Goal: Information Seeking & Learning: Learn about a topic

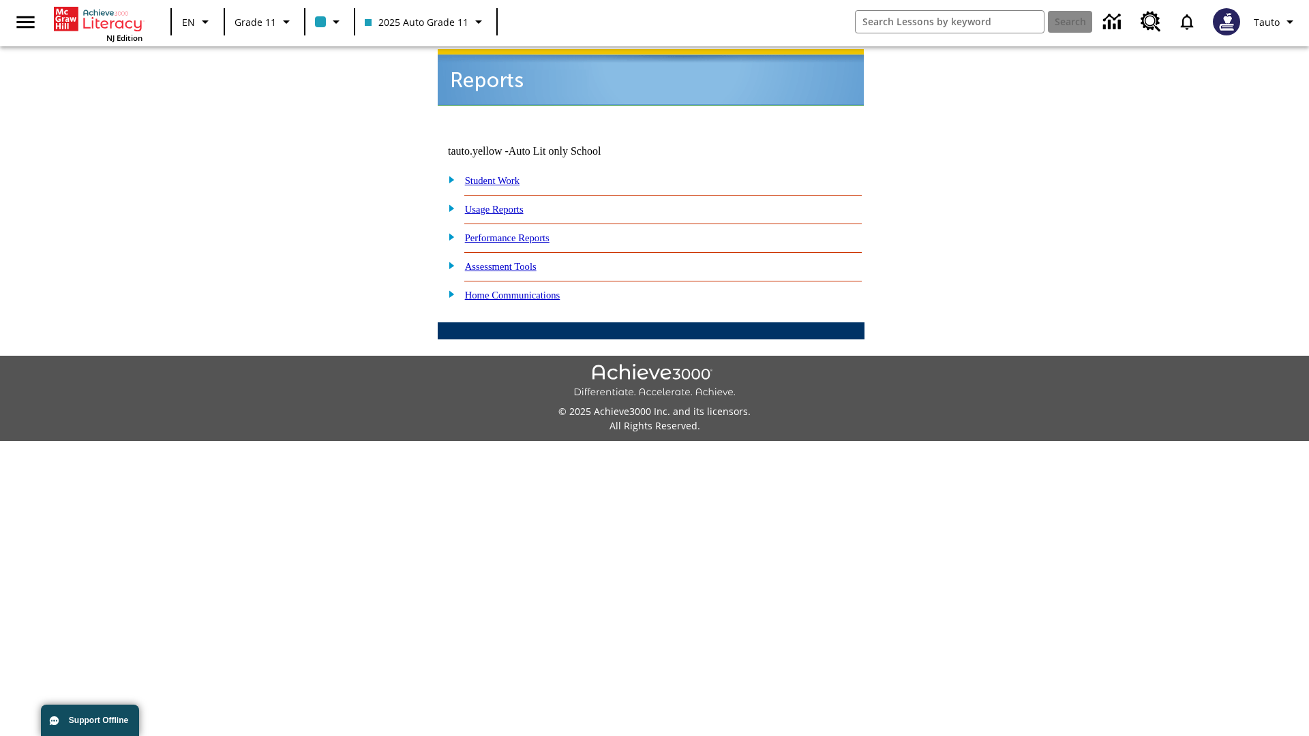
click at [504, 204] on link "Usage Reports" at bounding box center [494, 209] width 59 height 11
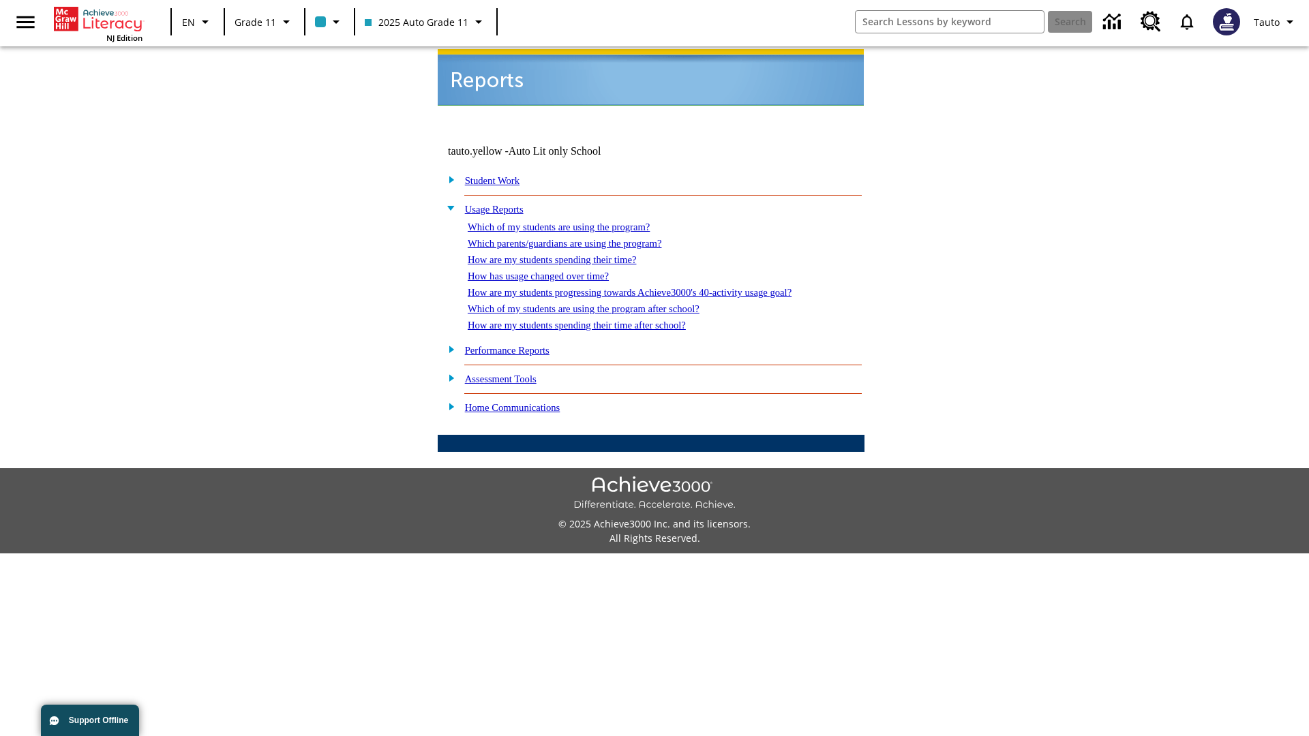
click at [573, 222] on link "Which of my students are using the program?" at bounding box center [559, 227] width 182 height 11
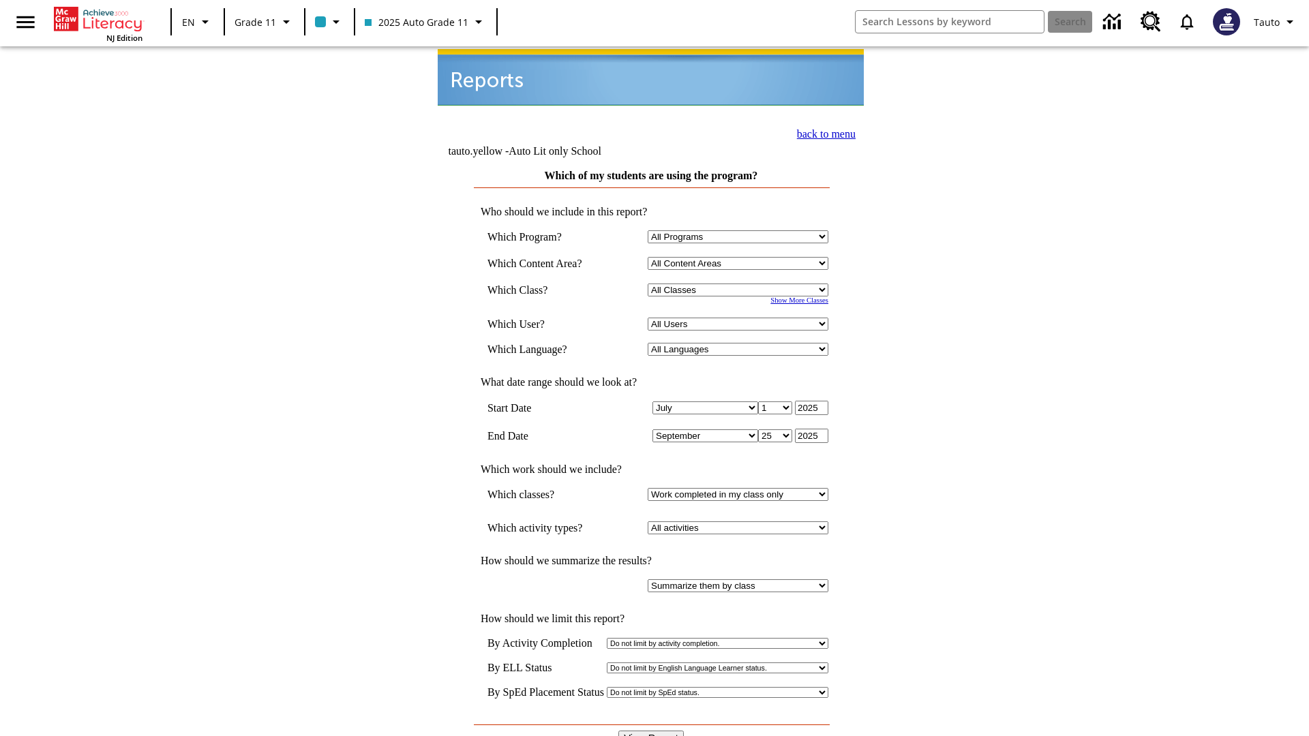
click at [652, 731] on input "View Report" at bounding box center [650, 738] width 65 height 15
click at [822, 132] on link "back to menu" at bounding box center [826, 134] width 59 height 12
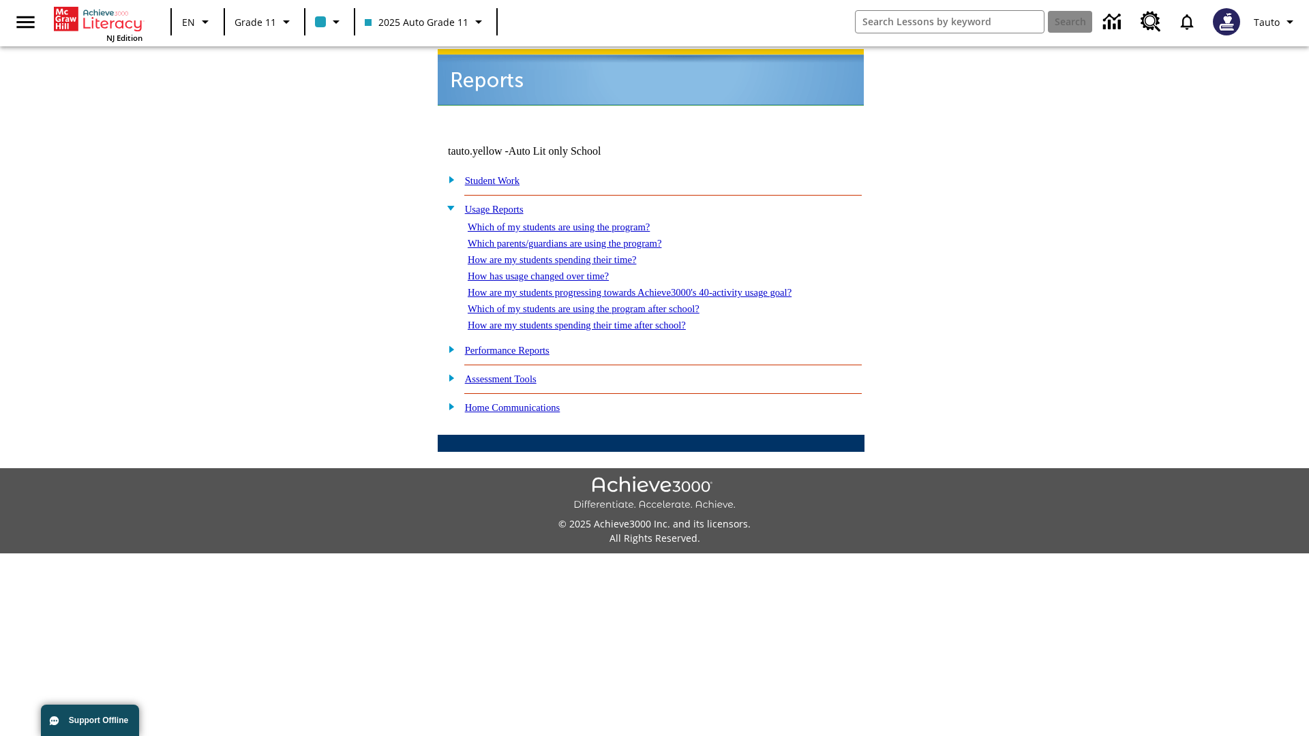
click at [565, 254] on link "How are my students spending their time?" at bounding box center [552, 259] width 168 height 11
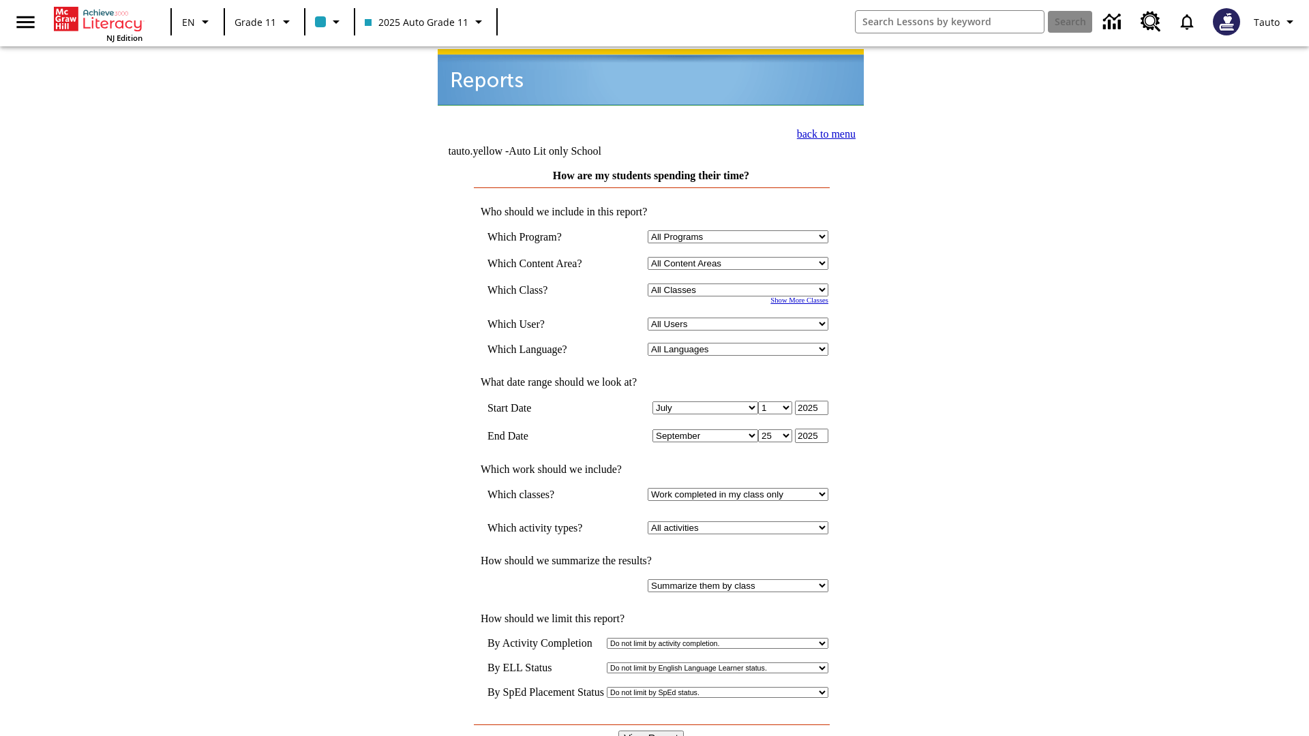
click at [652, 731] on input "View Report" at bounding box center [650, 738] width 65 height 15
click at [822, 132] on link "back to menu" at bounding box center [826, 134] width 59 height 12
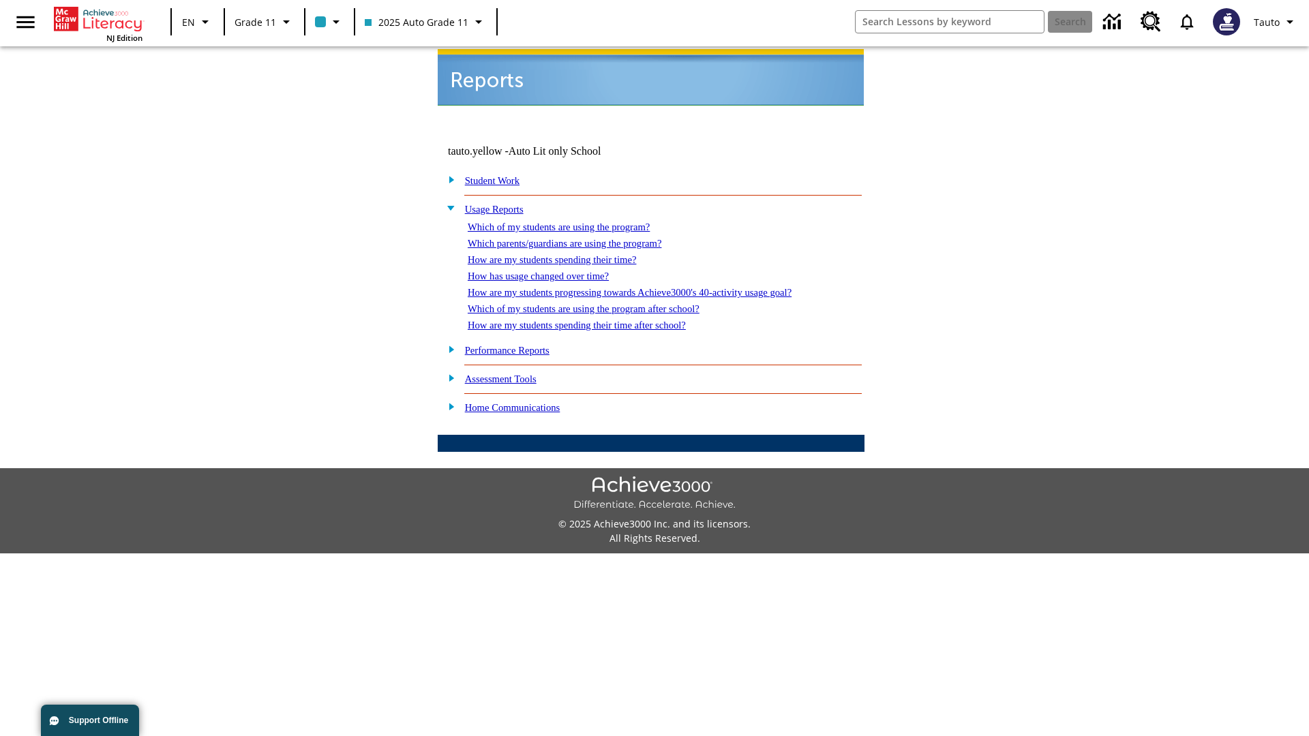
click at [593, 320] on link "How are my students spending their time after school?" at bounding box center [577, 325] width 218 height 11
